Goal: Find specific page/section

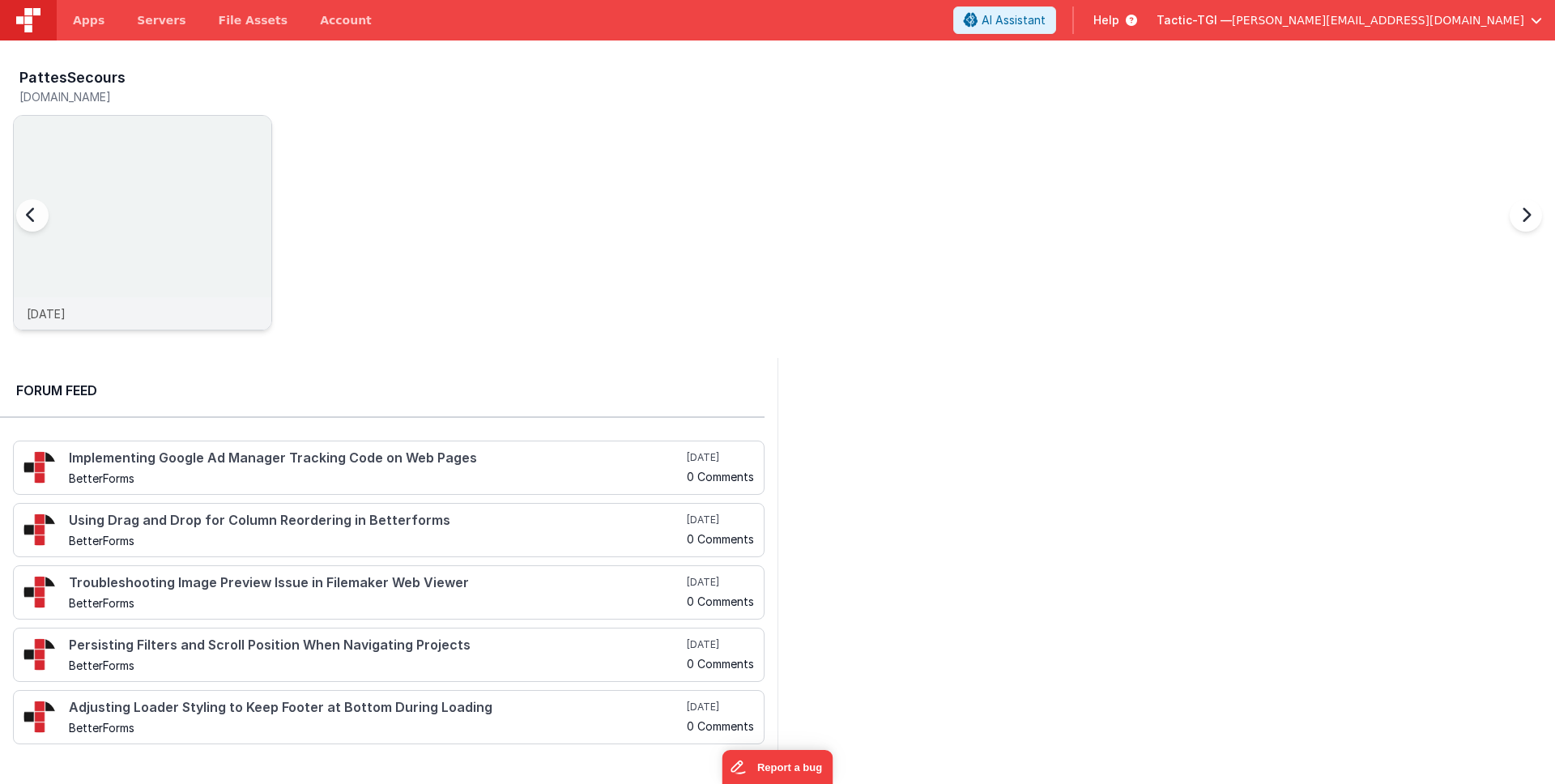
click at [106, 306] on div "3 days ago" at bounding box center [143, 313] width 258 height 32
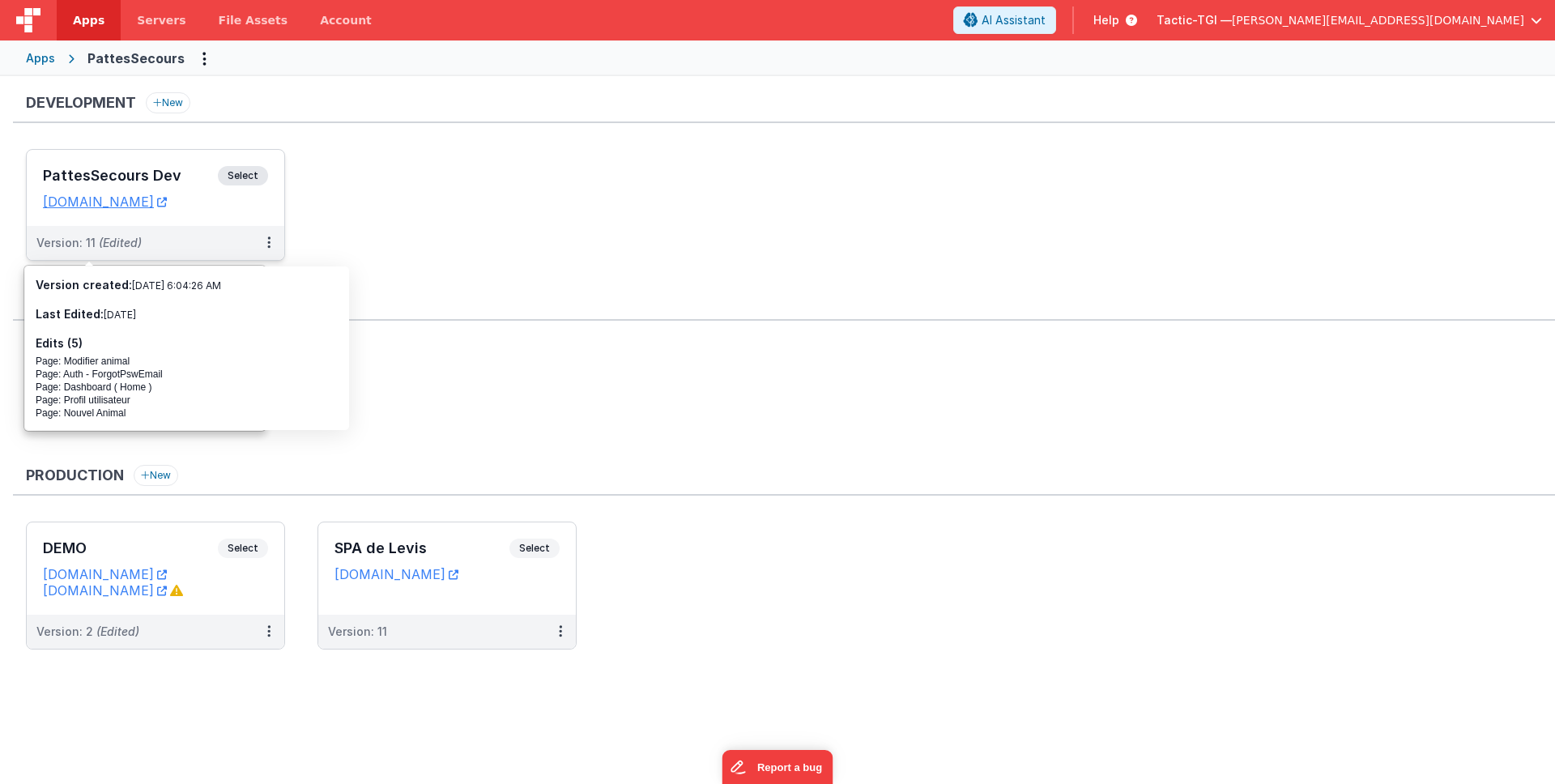
click at [127, 243] on span "(Edited)" at bounding box center [120, 243] width 43 height 14
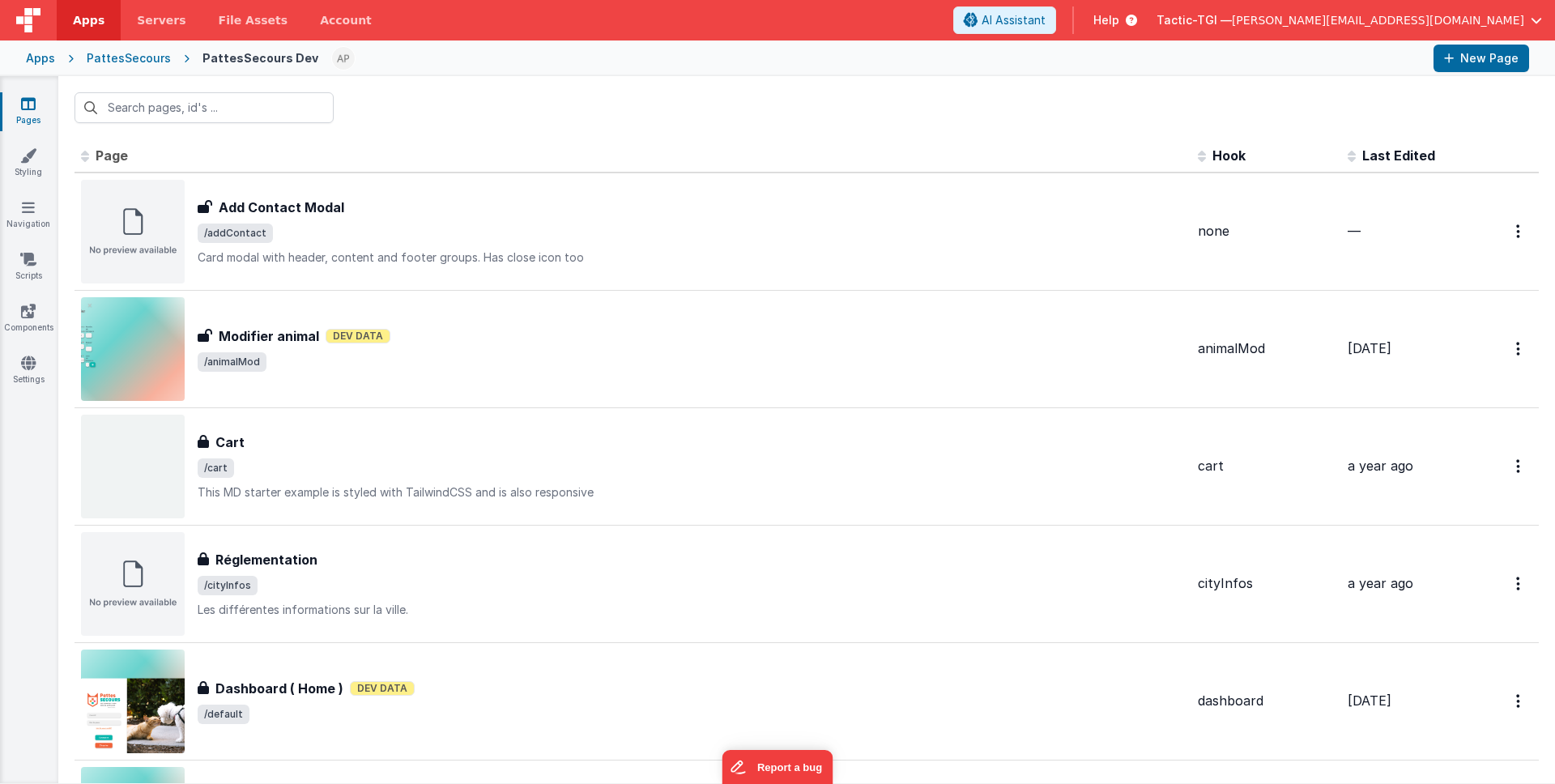
click at [144, 61] on div "PattesSecours" at bounding box center [129, 57] width 85 height 16
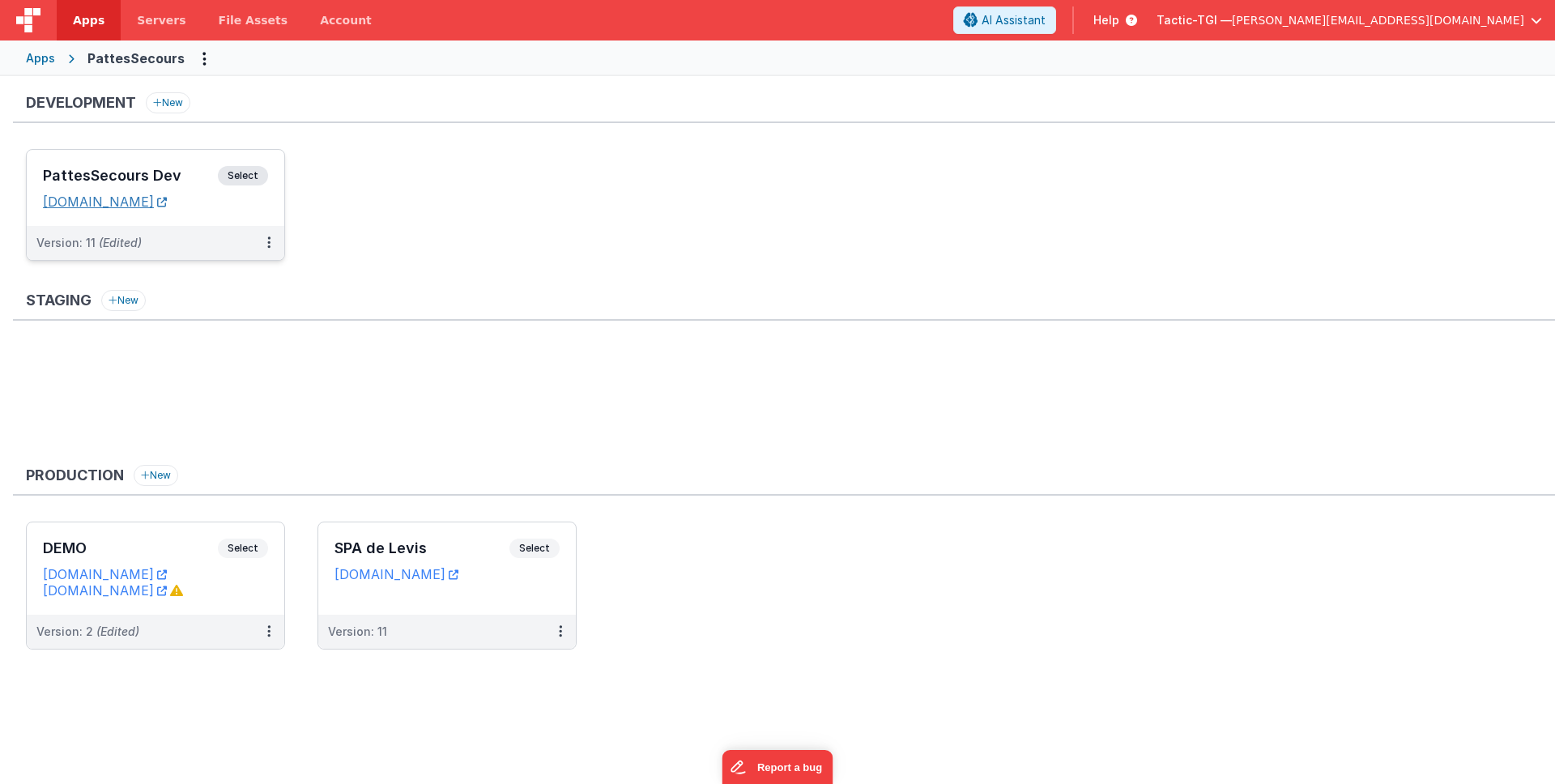
click at [166, 207] on link "pattesappdev.tactic-tgi.com" at bounding box center [105, 201] width 124 height 16
